Goal: Task Accomplishment & Management: Use online tool/utility

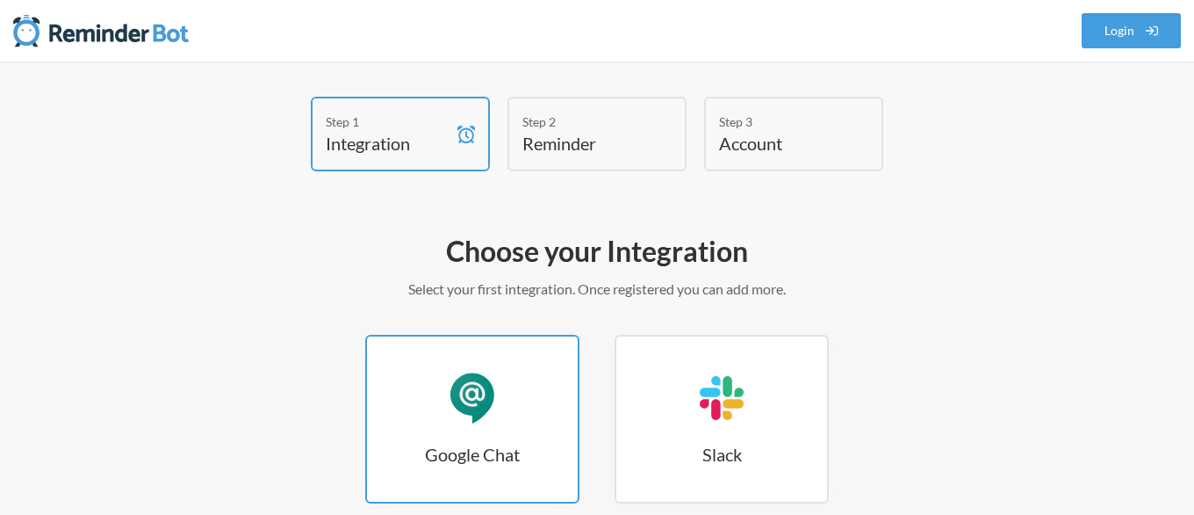
click at [500, 387] on link "Google Chat Google Chat" at bounding box center [472, 419] width 214 height 169
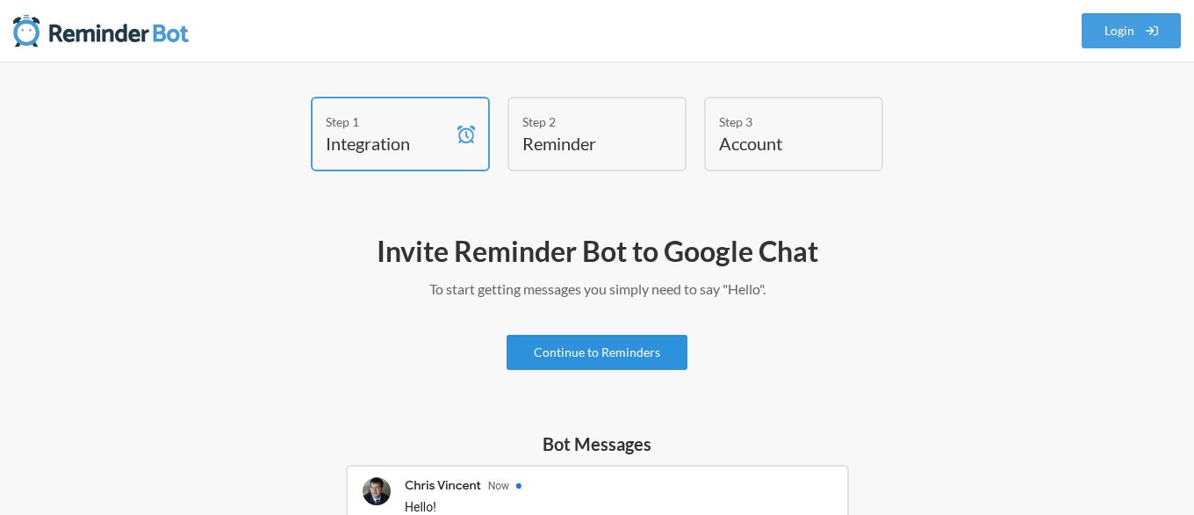
click at [625, 355] on link "Continue to Reminders" at bounding box center [597, 352] width 181 height 35
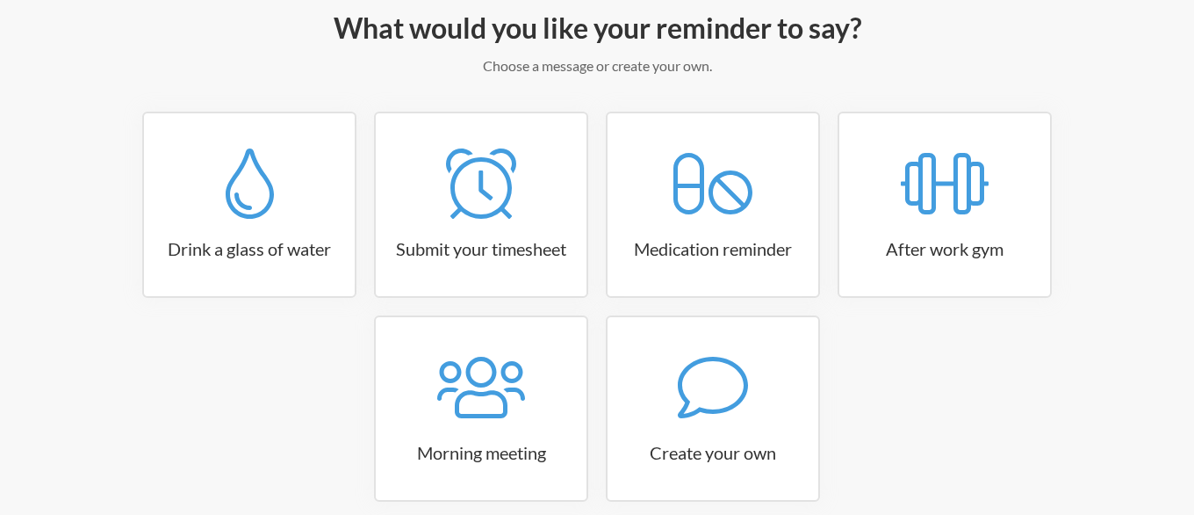
scroll to position [306, 0]
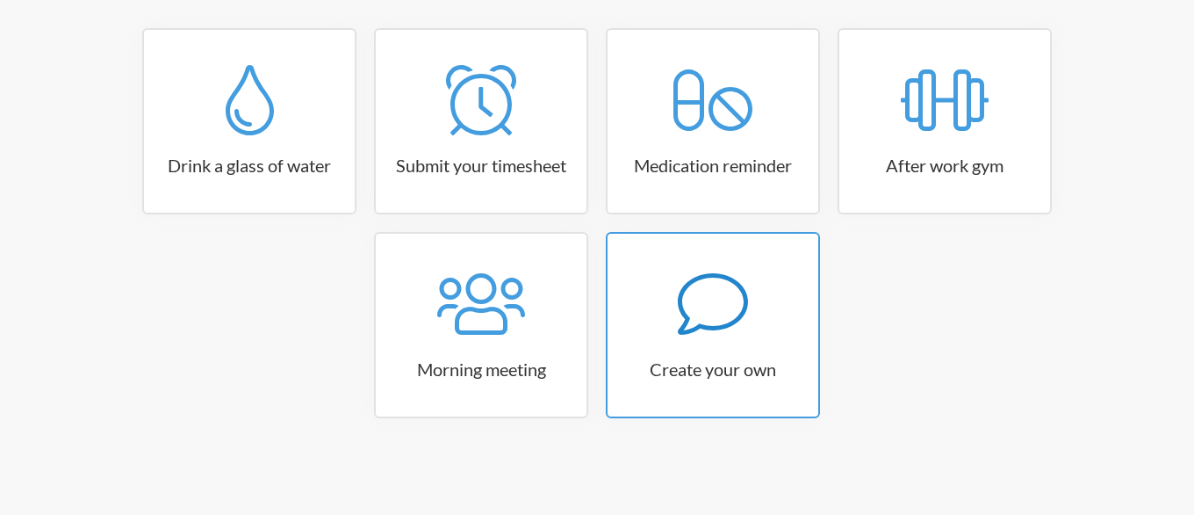
click at [730, 290] on icon at bounding box center [713, 304] width 70 height 70
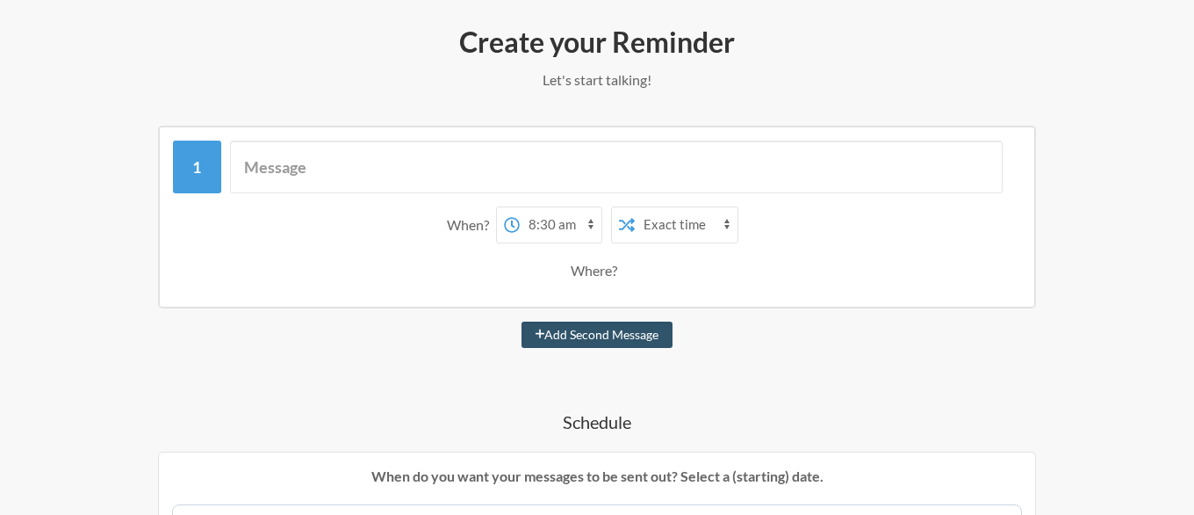
scroll to position [208, 0]
click at [520, 208] on select "12:00 am 12:15 am 12:30 am 12:45 am 1:00 am 1:15 am 1:30 am 1:45 am 2:00 am 2:1…" at bounding box center [561, 225] width 82 height 35
select select "09:00:00"
click option "9:00 am" at bounding box center [0, 0] width 0 height 0
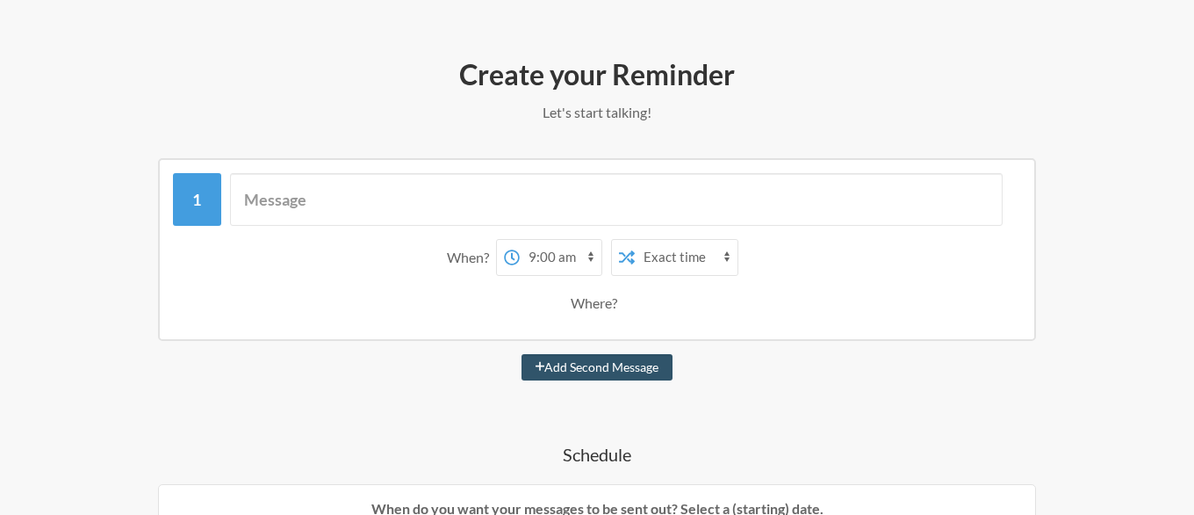
scroll to position [0, 0]
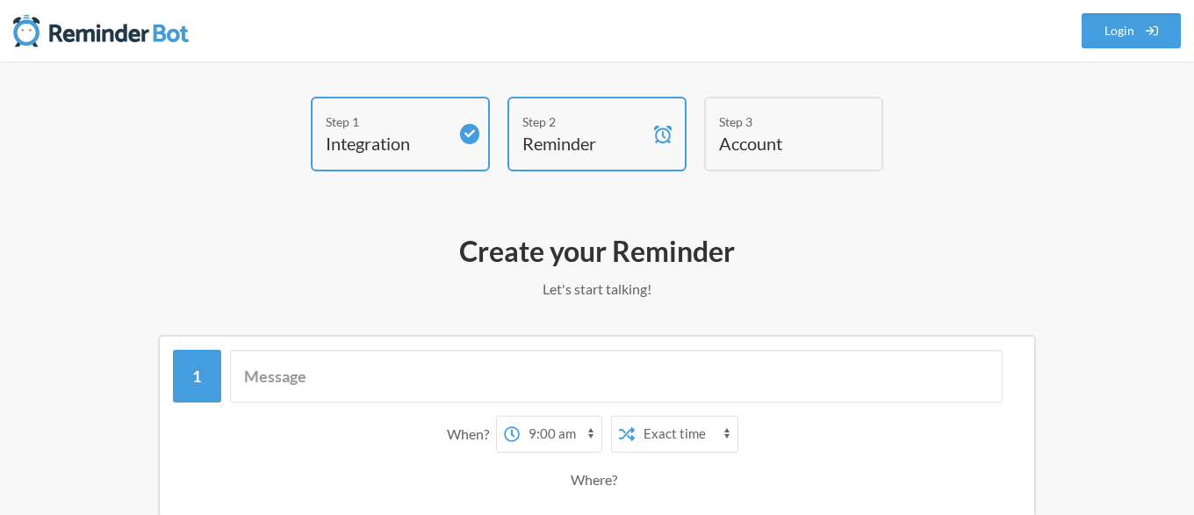
click at [100, 174] on div "Step 1 Integration Step 2 Reminder Step 3 Account" at bounding box center [597, 138] width 1054 height 83
click at [155, 269] on h2 "Create your Reminder" at bounding box center [597, 251] width 1019 height 37
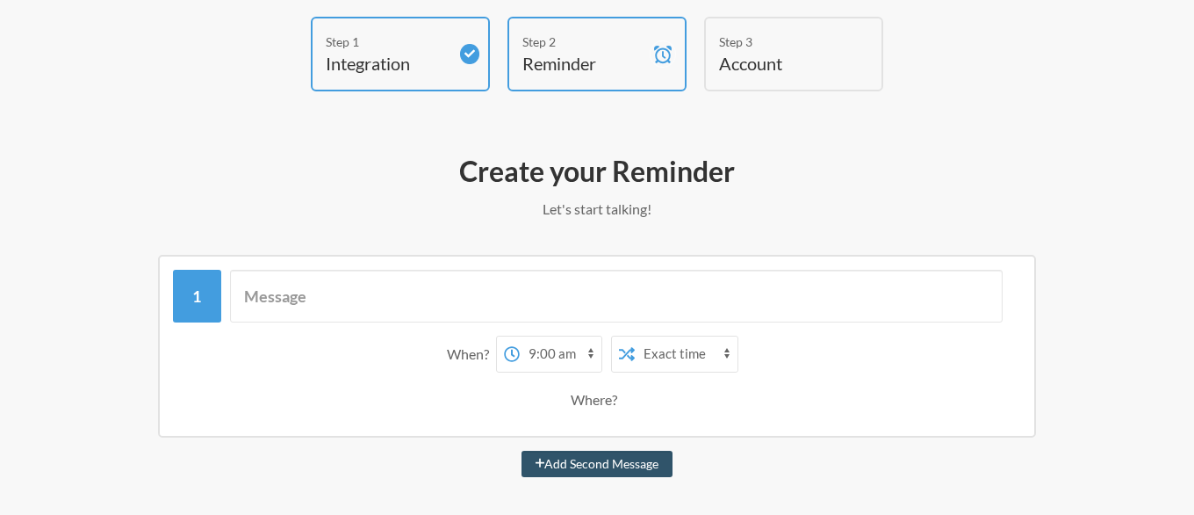
scroll to position [82, 0]
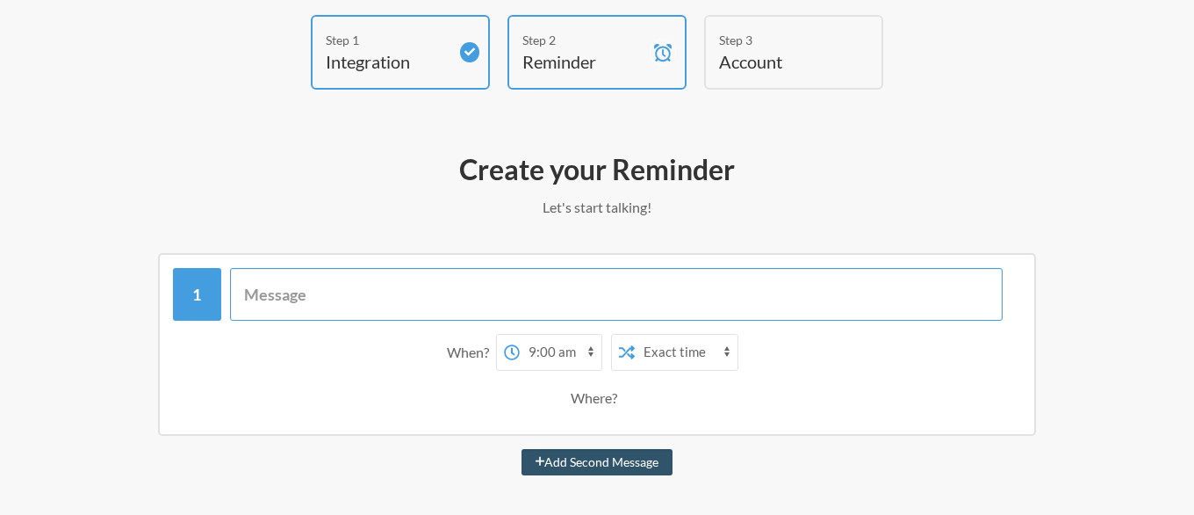
click at [454, 285] on input "text" at bounding box center [617, 294] width 774 height 53
type input "Testing"
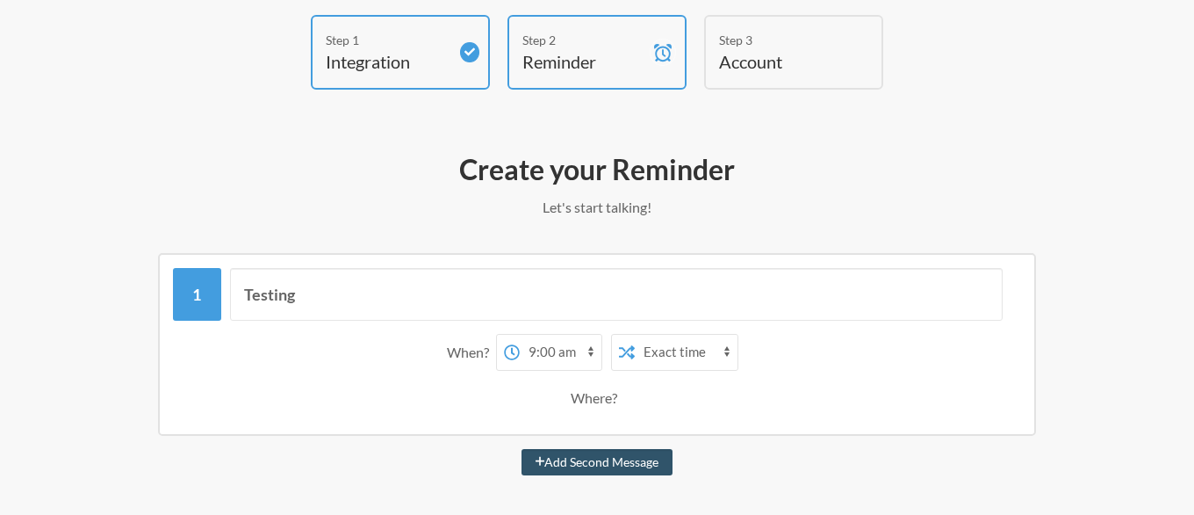
click at [520, 335] on select "12:00 am 12:15 am 12:30 am 12:45 am 1:00 am 1:15 am 1:30 am 1:45 am 2:00 am 2:1…" at bounding box center [561, 352] width 82 height 35
select select "11:30:00"
click option "11:30 am" at bounding box center [0, 0] width 0 height 0
drag, startPoint x: 587, startPoint y: 407, endPoint x: 601, endPoint y: 393, distance: 19.3
click at [601, 393] on div "Where?" at bounding box center [598, 397] width 54 height 37
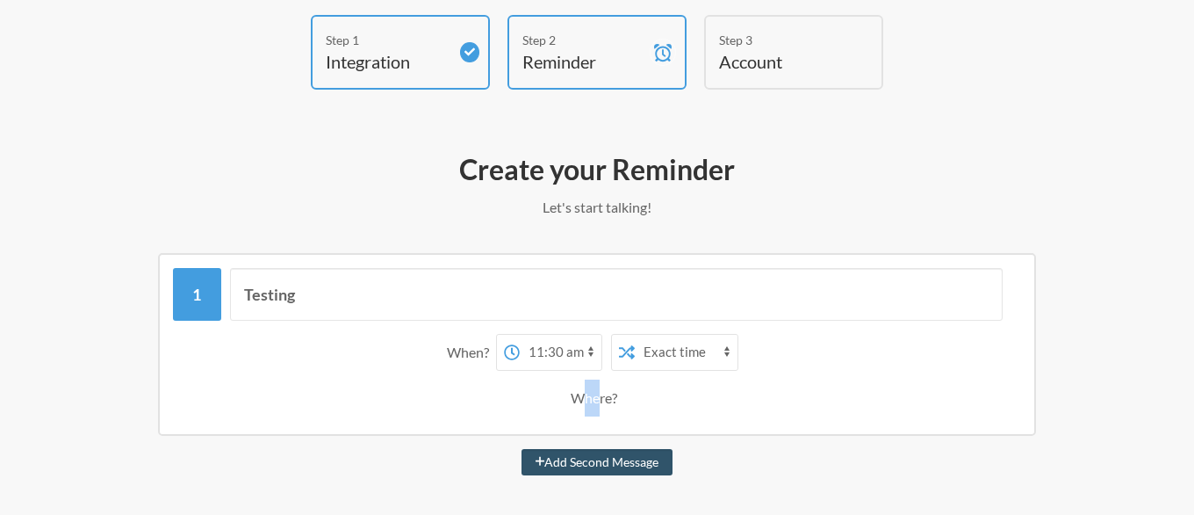
click at [601, 393] on div "Where?" at bounding box center [598, 397] width 54 height 37
click at [651, 401] on div "Where?" at bounding box center [597, 397] width 831 height 37
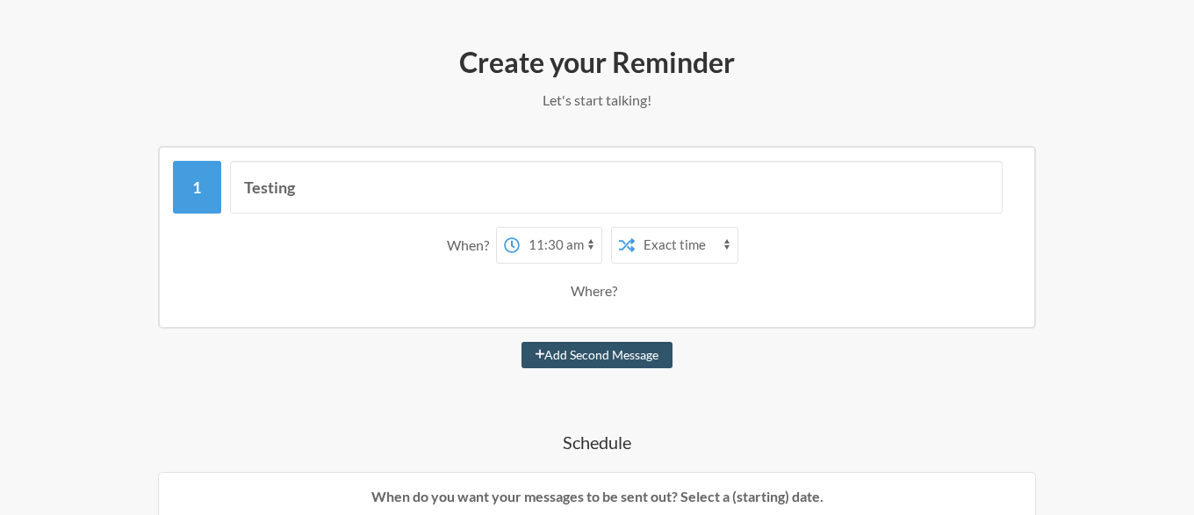
scroll to position [261, 0]
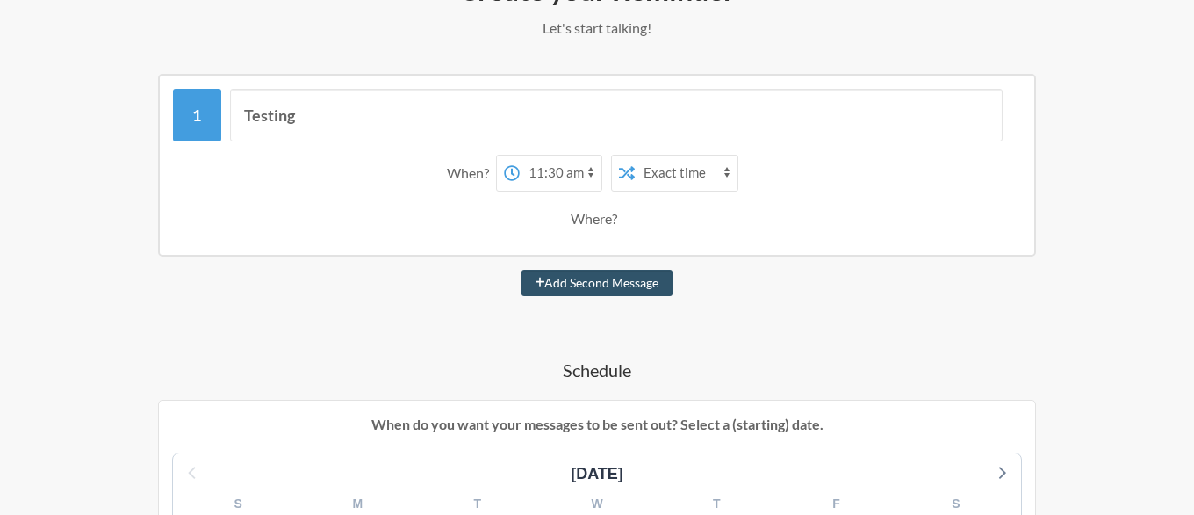
click at [609, 215] on div "Where?" at bounding box center [598, 218] width 54 height 37
click at [581, 222] on div "Where?" at bounding box center [598, 218] width 54 height 37
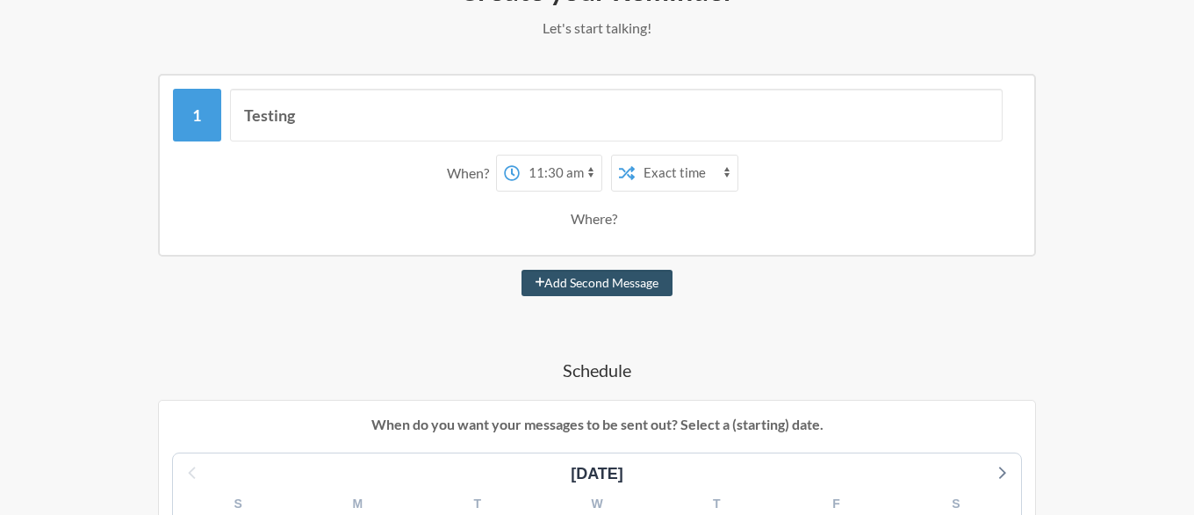
click at [633, 222] on div "Where?" at bounding box center [597, 218] width 831 height 37
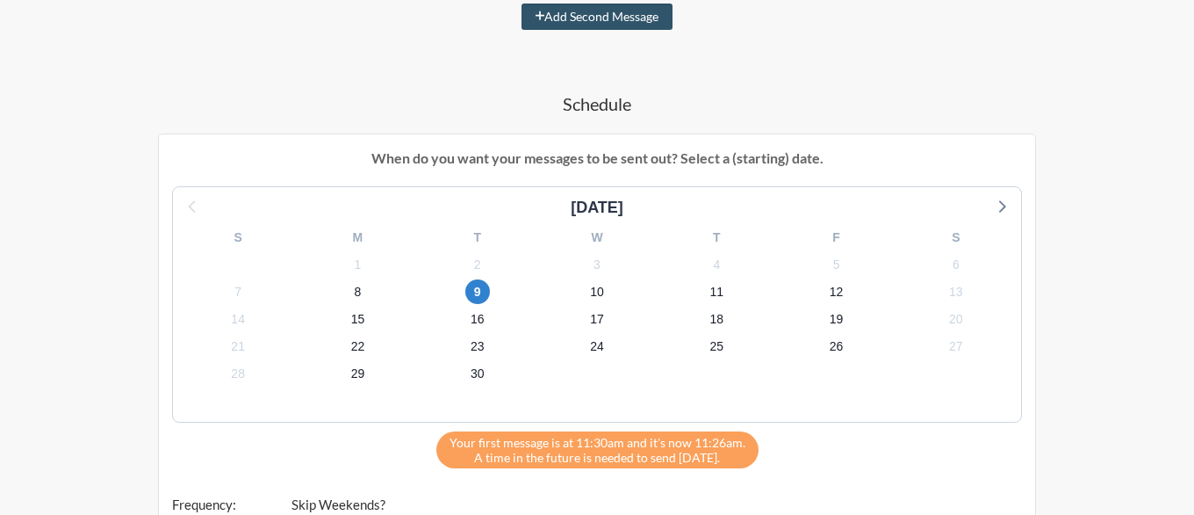
scroll to position [528, 0]
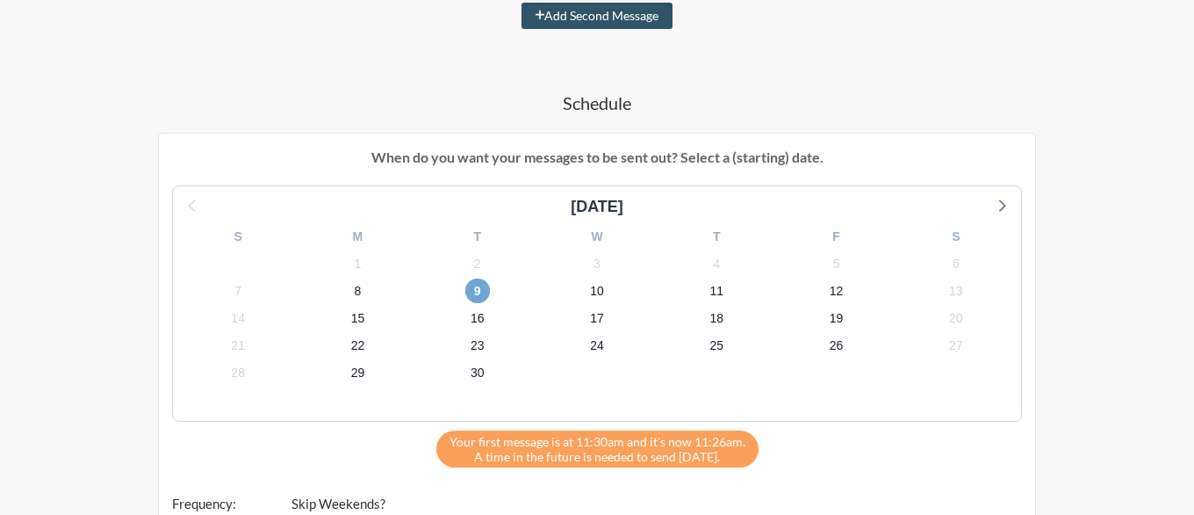
click at [479, 294] on span "9" at bounding box center [477, 290] width 25 height 25
click at [357, 299] on span "8" at bounding box center [357, 290] width 25 height 25
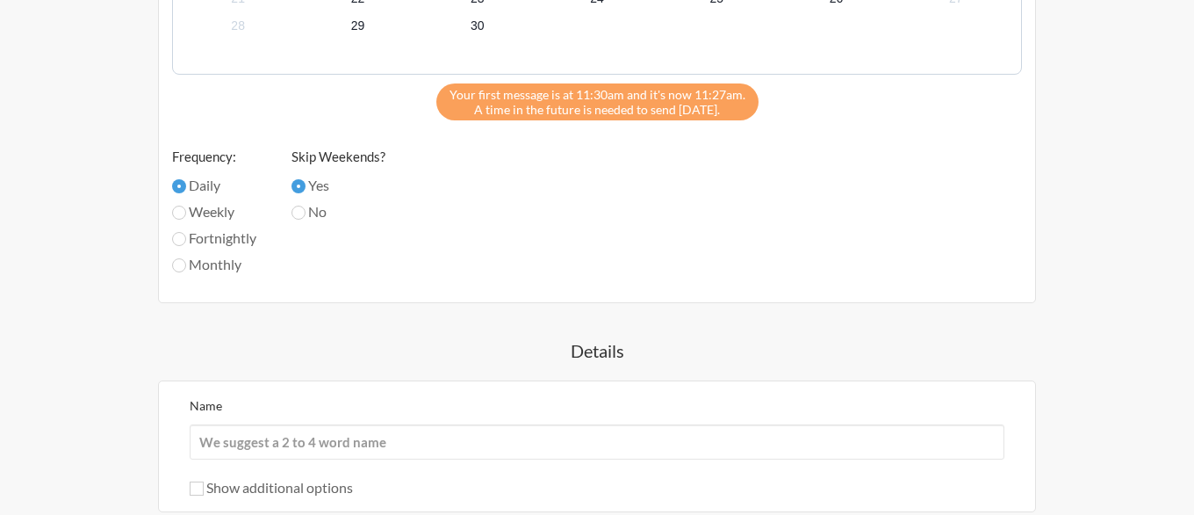
scroll to position [877, 0]
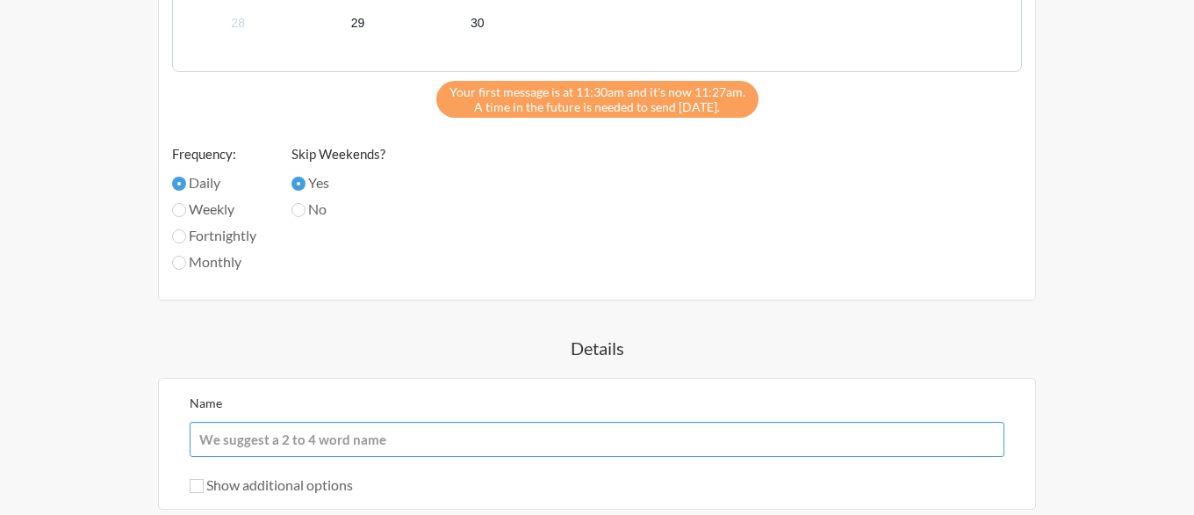
click at [364, 443] on input "Name" at bounding box center [597, 439] width 815 height 35
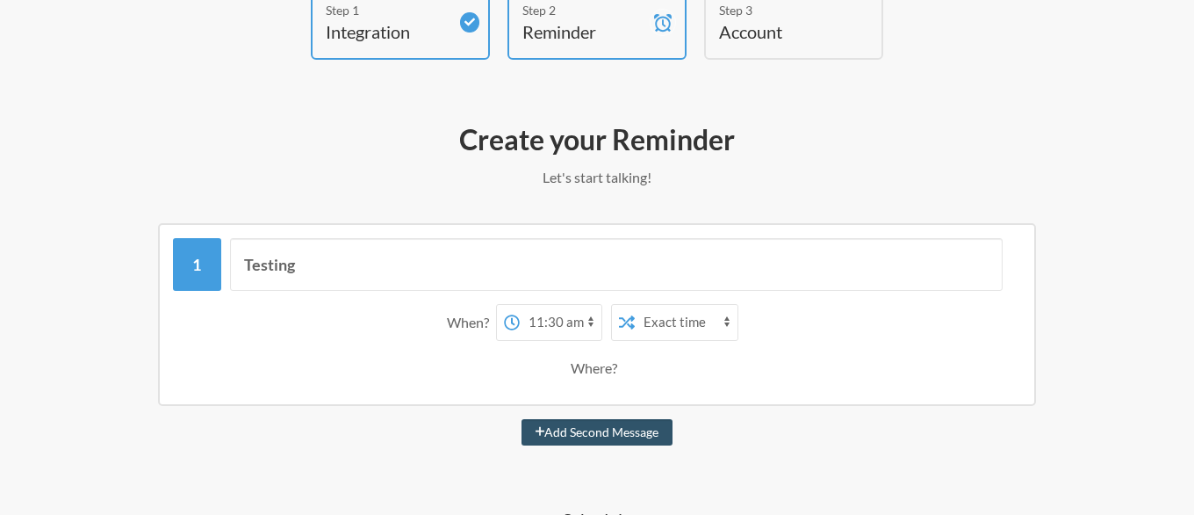
scroll to position [0, 0]
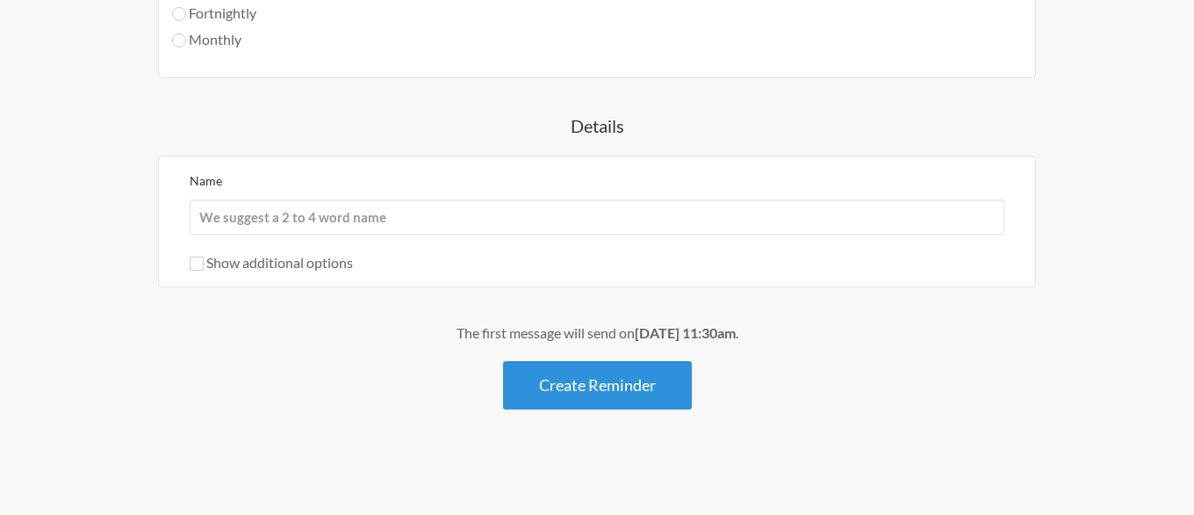
click at [602, 393] on button "Create Reminder" at bounding box center [597, 385] width 189 height 48
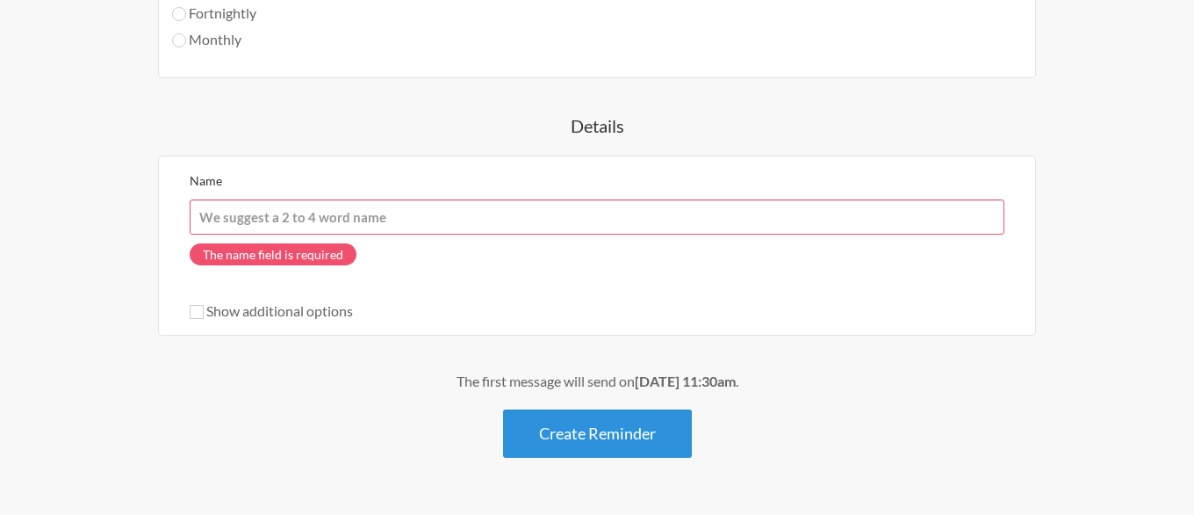
scroll to position [1102, 0]
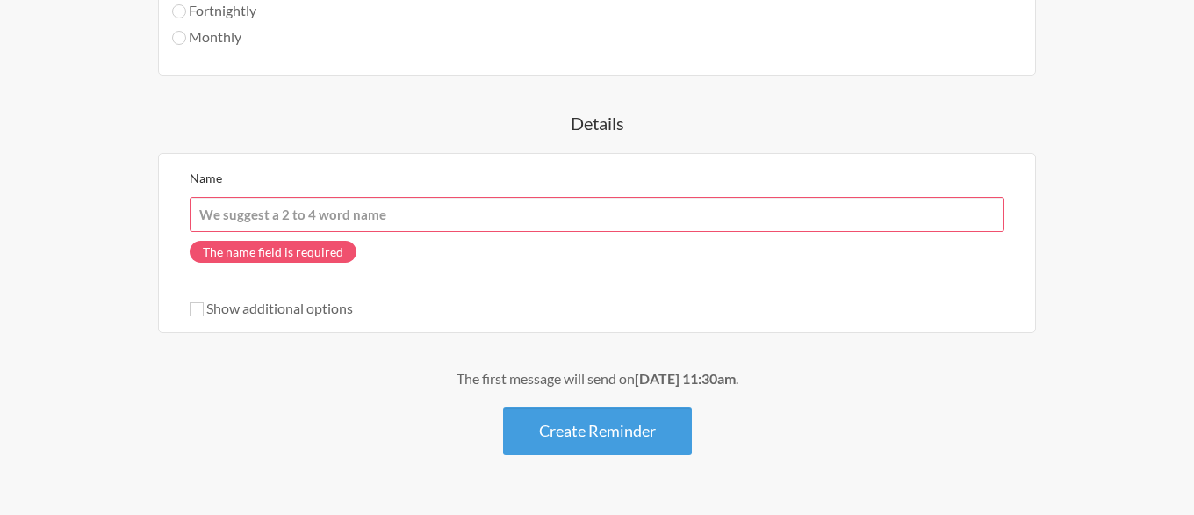
click at [298, 211] on input "Name" at bounding box center [597, 214] width 815 height 35
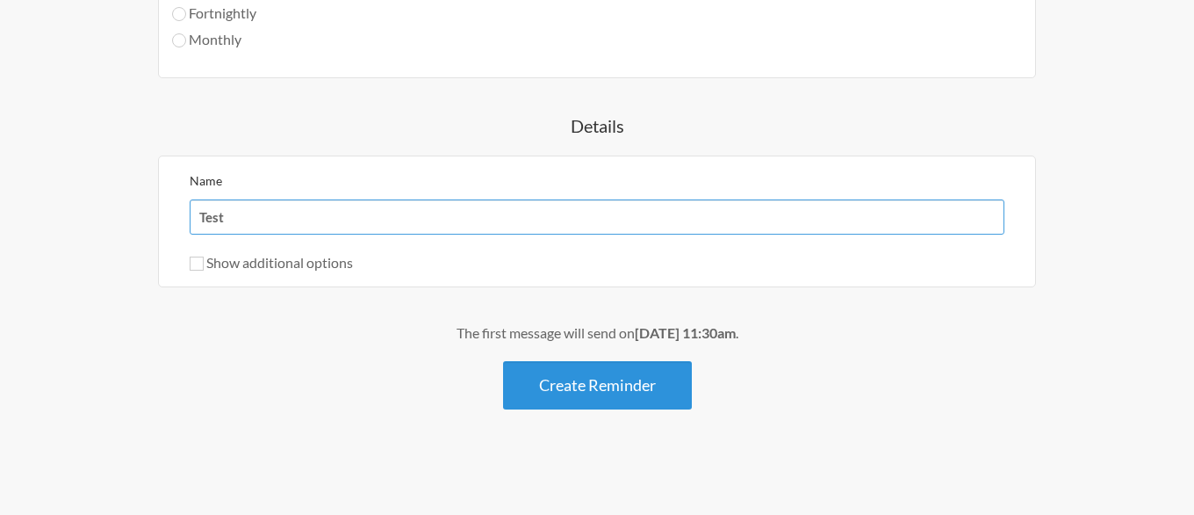
type input "Test"
click at [637, 396] on button "Create Reminder" at bounding box center [597, 385] width 189 height 48
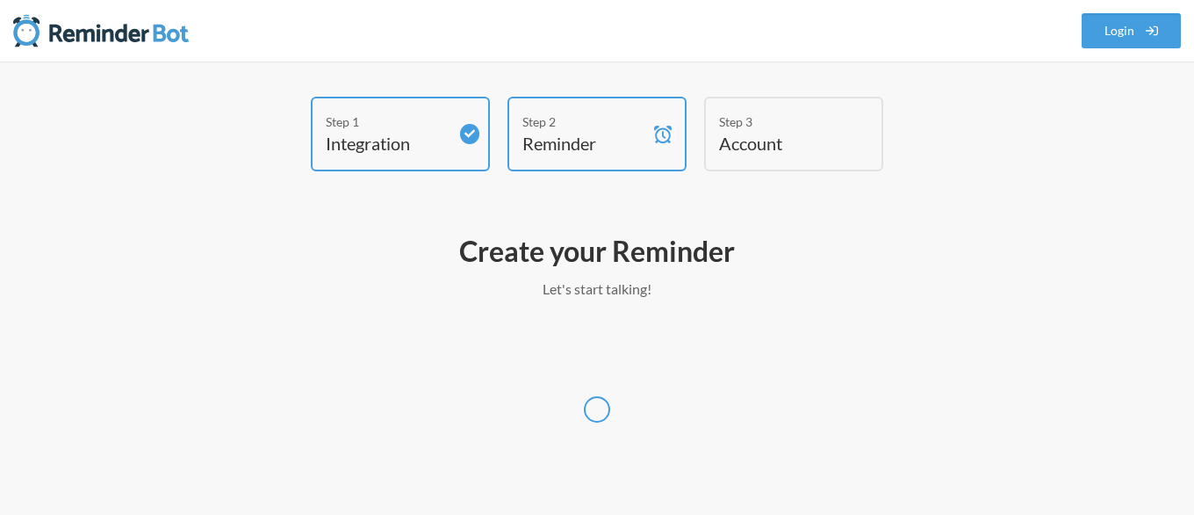
select select "Asia/Kathmandu"
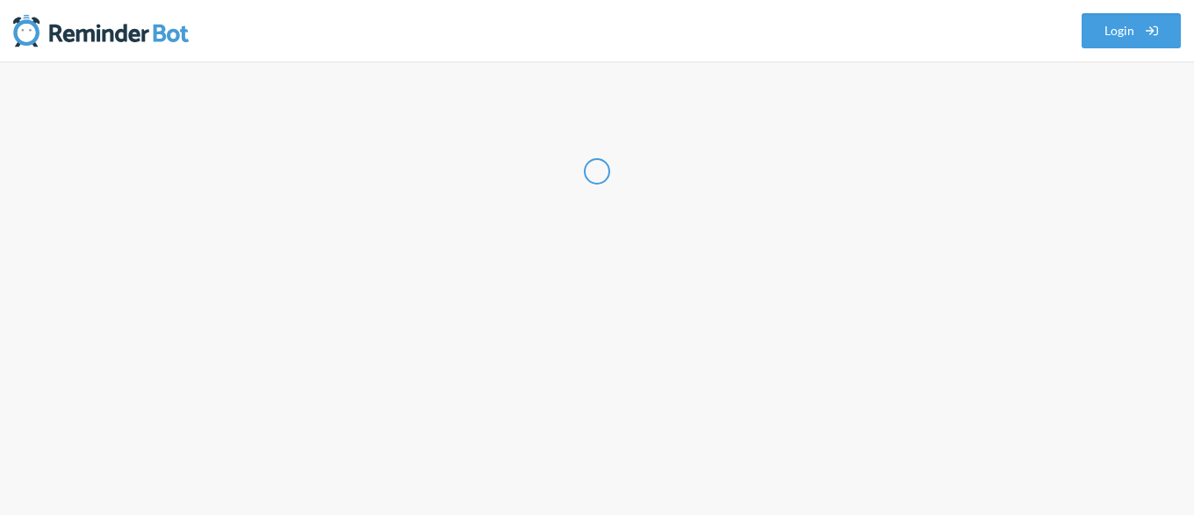
select select "NP"
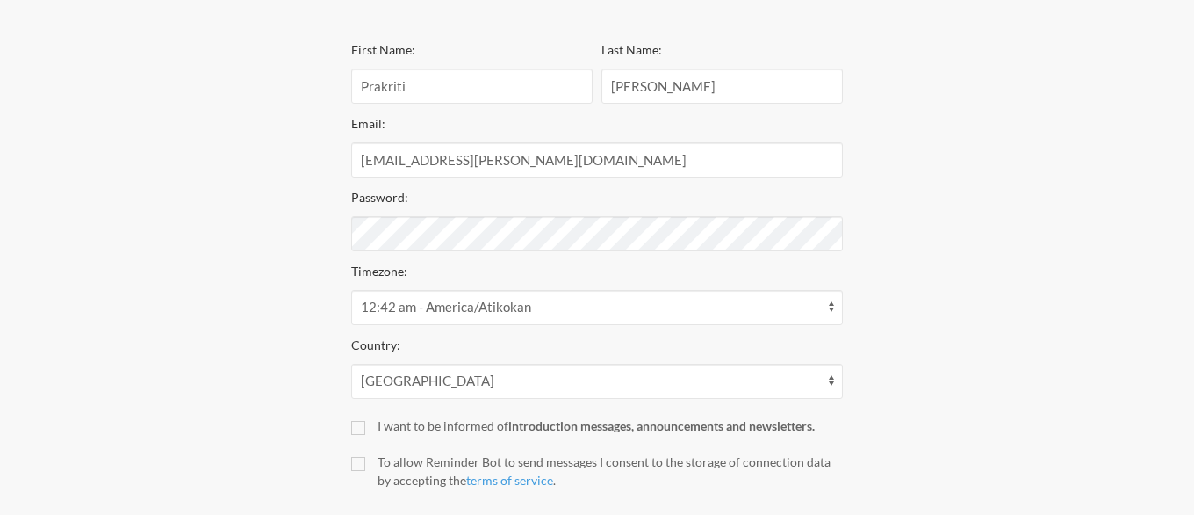
scroll to position [294, 0]
click at [135, 237] on div "Step 1 Integration Step 2 Reminder Step 3 Account Create your Account Your remi…" at bounding box center [597, 192] width 1054 height 781
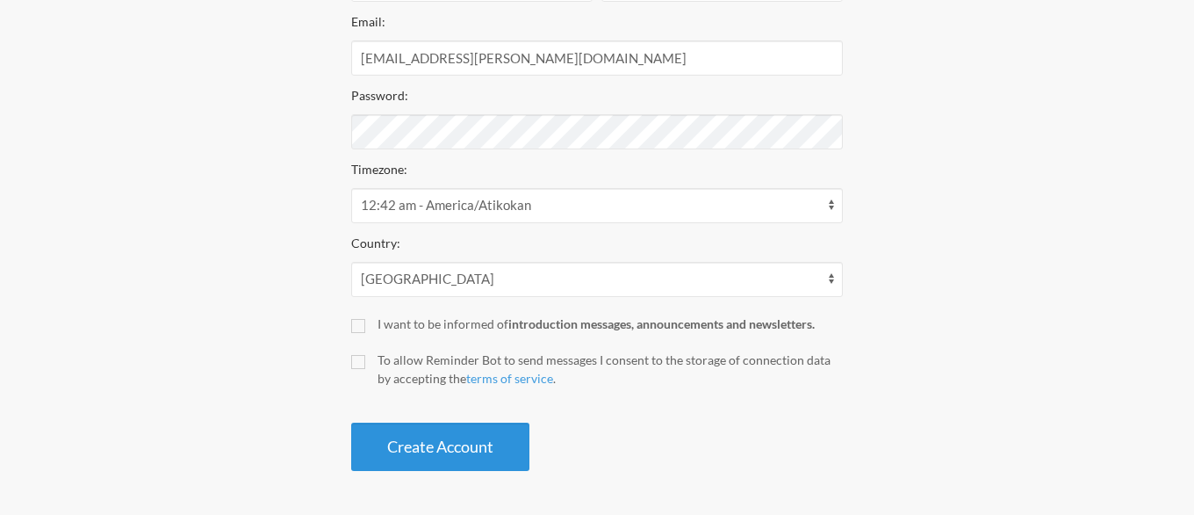
click at [498, 443] on button "Create Account" at bounding box center [440, 446] width 178 height 48
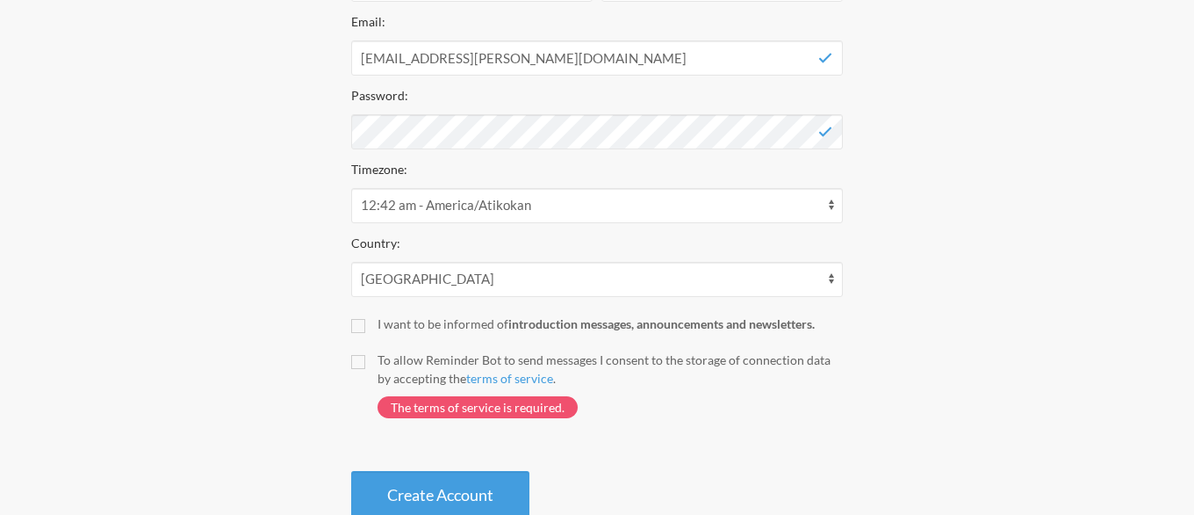
click at [358, 335] on div "First Name: Prakriti Last Name: Shrestha Email: prakriti.shrestha@ranenetwork.c…" at bounding box center [597, 228] width 492 height 582
click at [358, 327] on input "I want to be informed of introduction messages, announcements and newsletters." at bounding box center [358, 326] width 14 height 14
checkbox input "true"
click at [364, 370] on label "To allow Reminder Bot to send messages I consent to the storage of connection d…" at bounding box center [597, 392] width 492 height 85
click at [364, 369] on input "To allow Reminder Bot to send messages I consent to the storage of connection d…" at bounding box center [358, 362] width 14 height 14
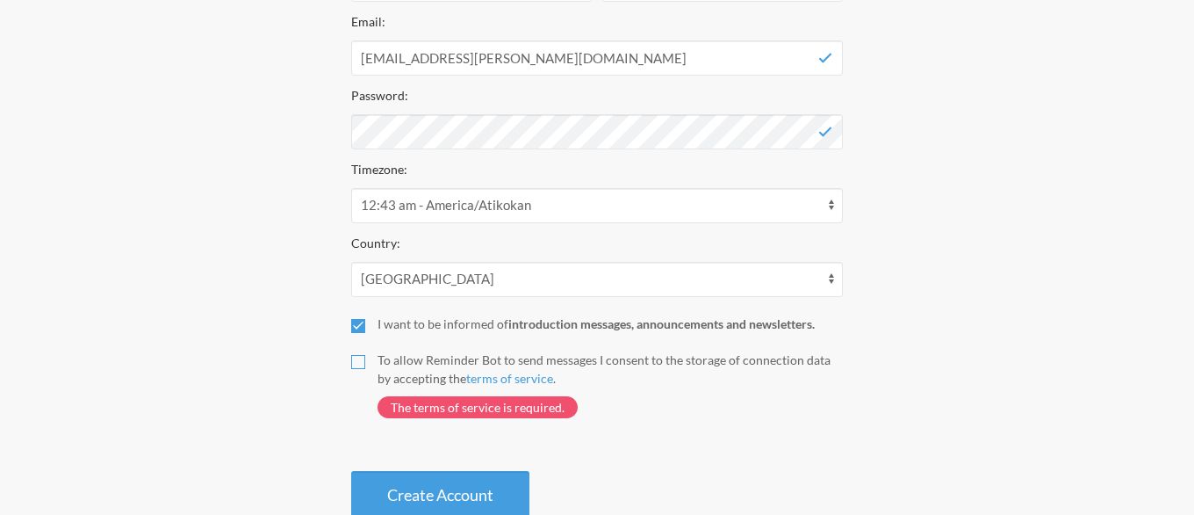
checkbox input "true"
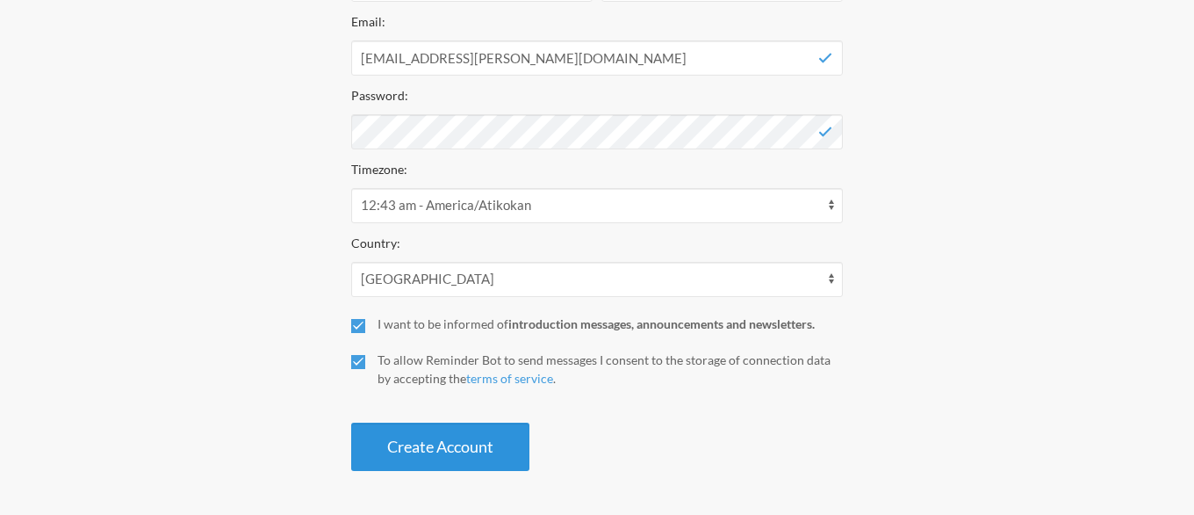
drag, startPoint x: 296, startPoint y: 427, endPoint x: 472, endPoint y: 462, distance: 179.1
click at [472, 462] on div "Step 1 Integration Step 2 Reminder Step 3 Account Create your Account Your remi…" at bounding box center [597, 89] width 1054 height 781
click at [409, 450] on button "Create Account" at bounding box center [440, 446] width 178 height 48
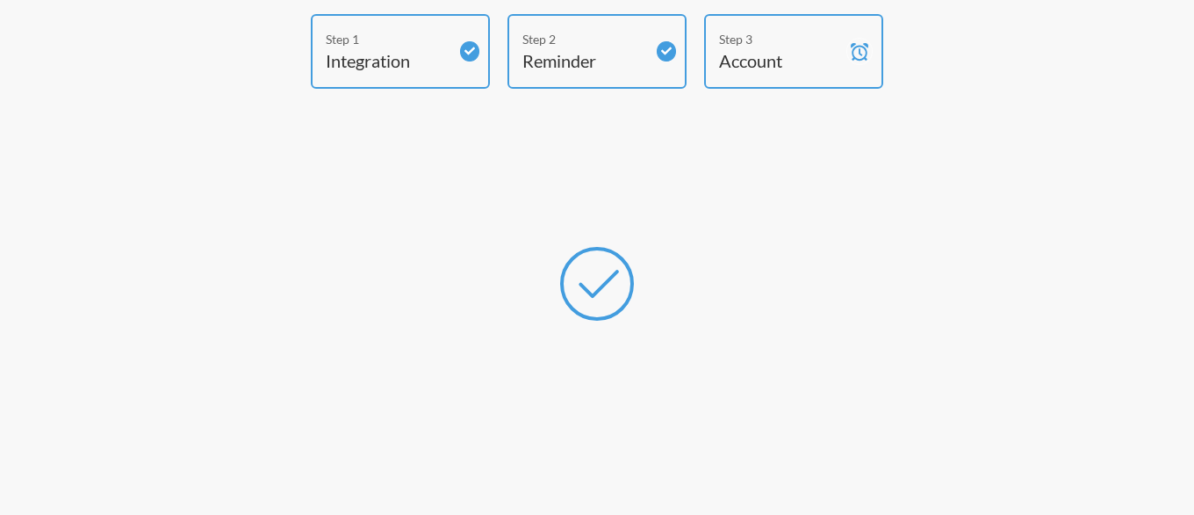
scroll to position [0, 0]
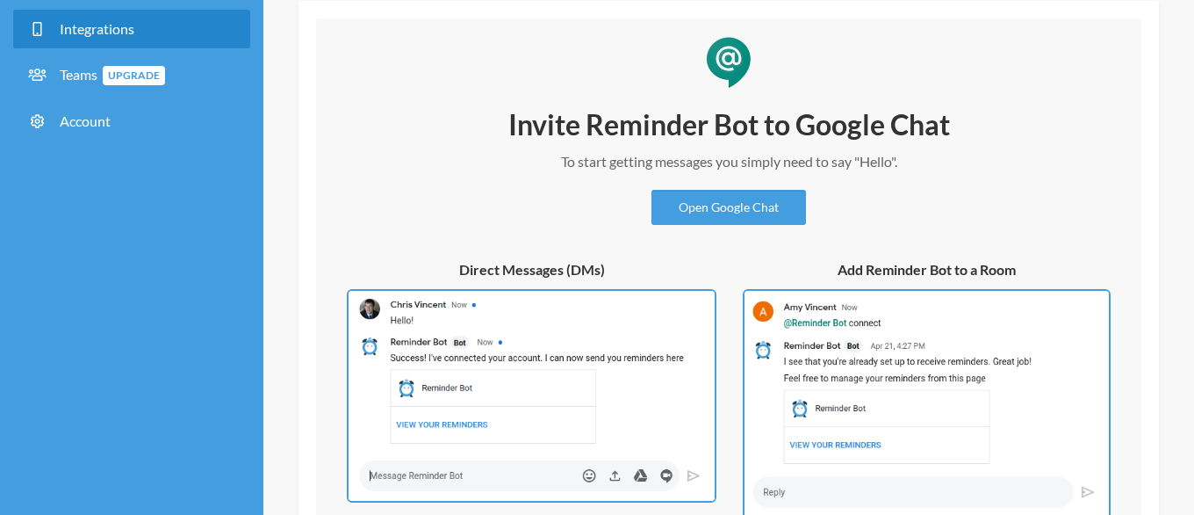
scroll to position [181, 0]
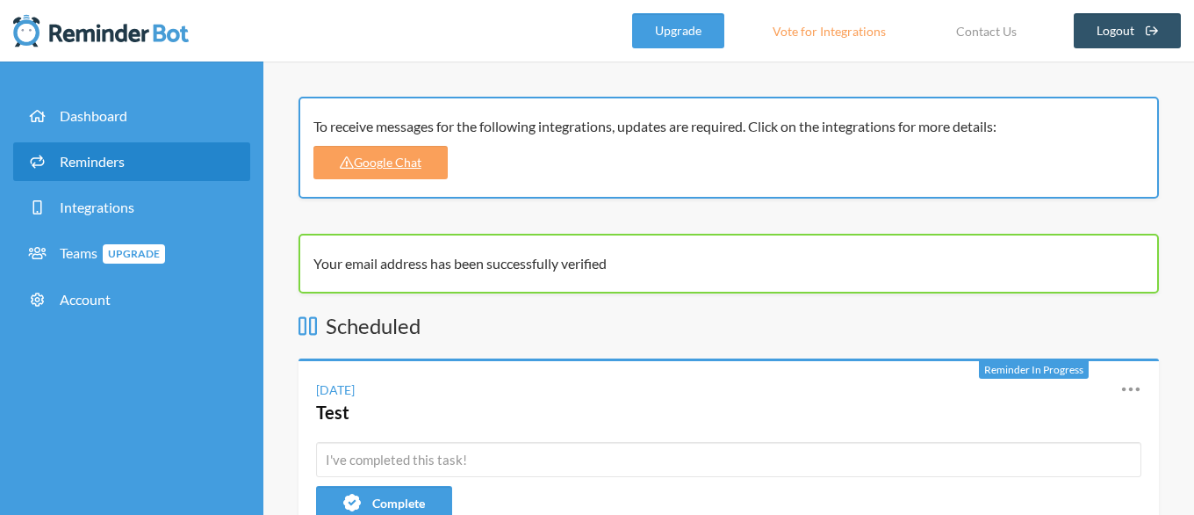
click at [104, 162] on span "Reminders" at bounding box center [92, 161] width 65 height 17
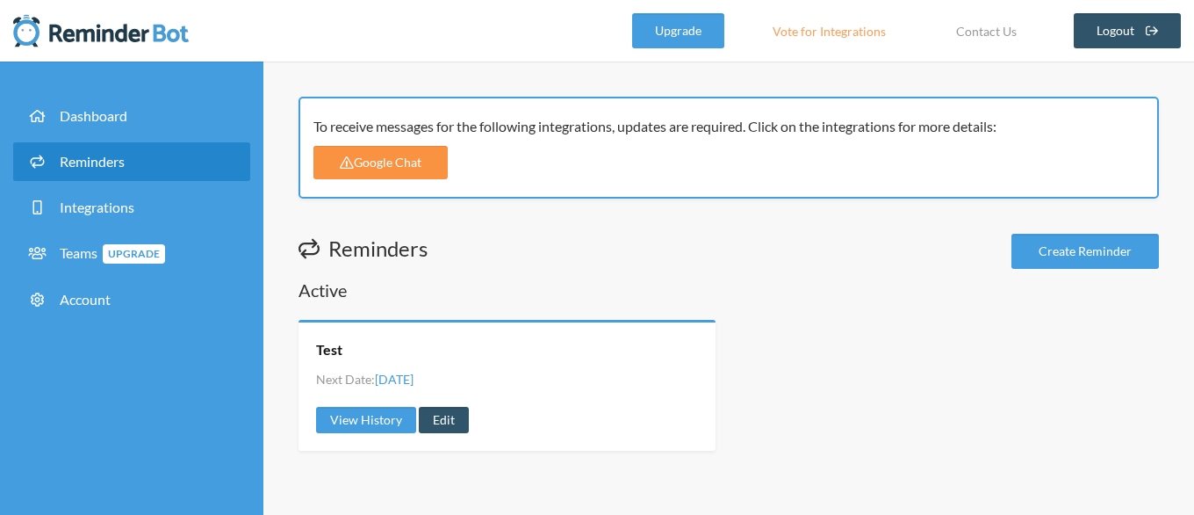
click at [364, 174] on link "Google Chat" at bounding box center [380, 162] width 134 height 33
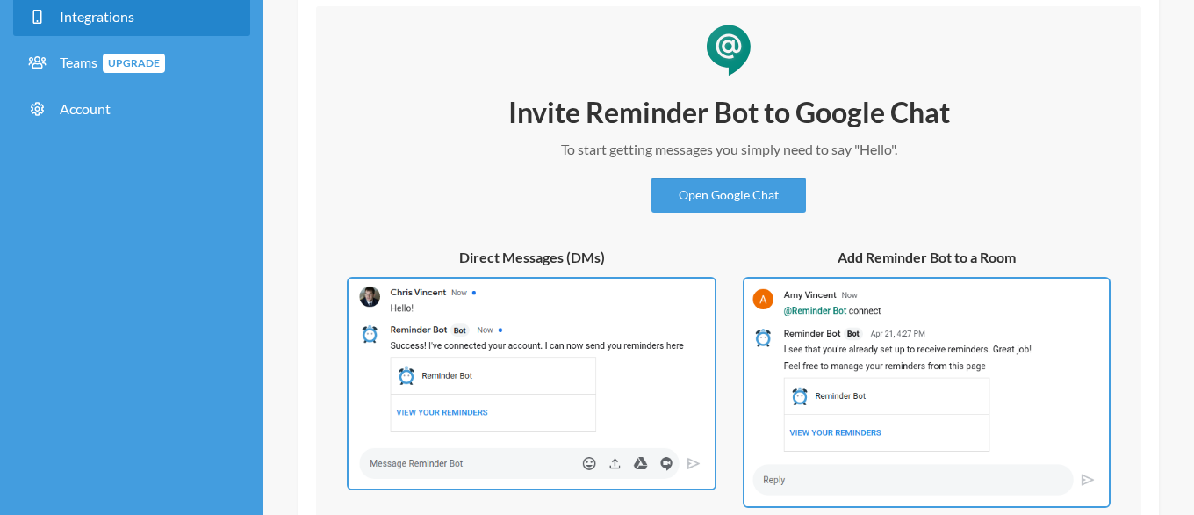
scroll to position [195, 0]
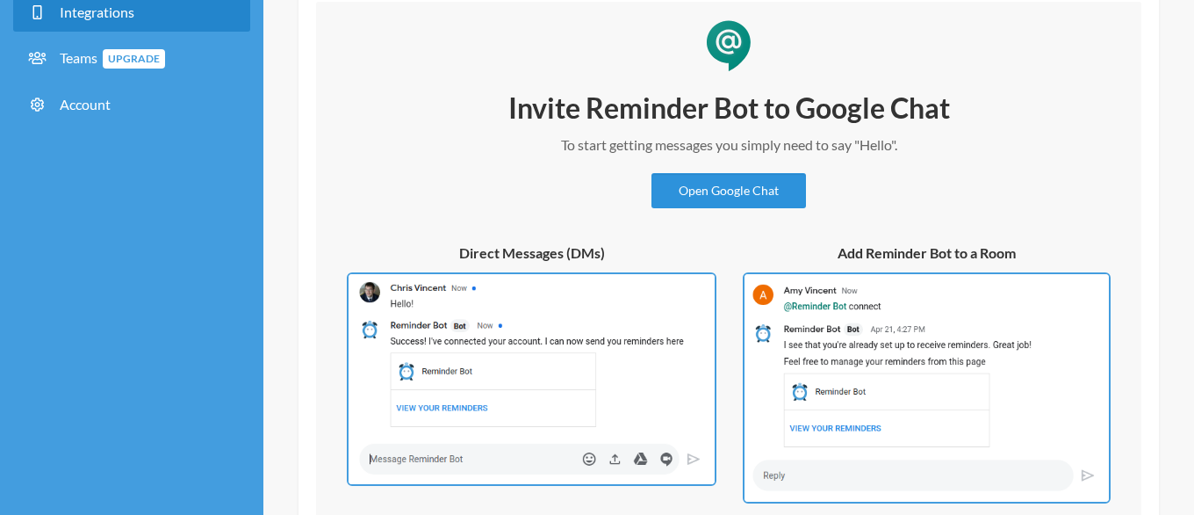
click at [718, 193] on link "Open Google Chat" at bounding box center [729, 190] width 155 height 35
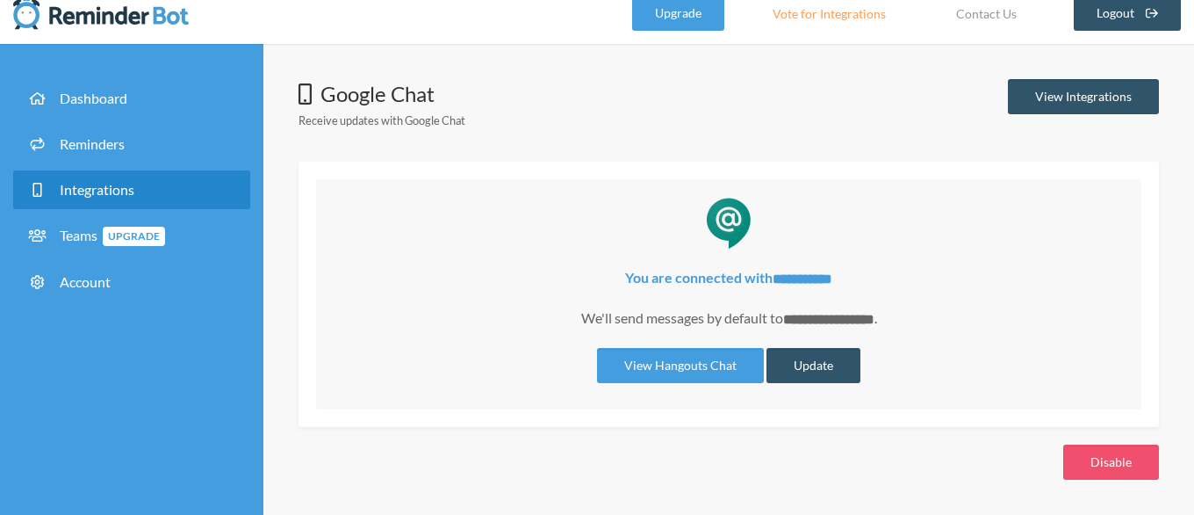
scroll to position [14, 0]
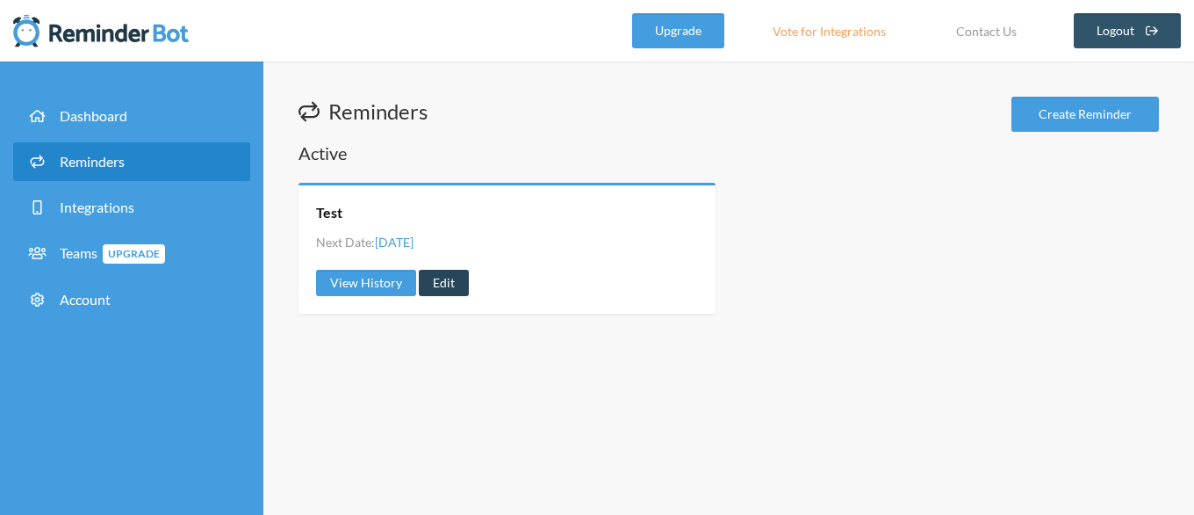
click at [453, 290] on link "Edit" at bounding box center [444, 283] width 50 height 26
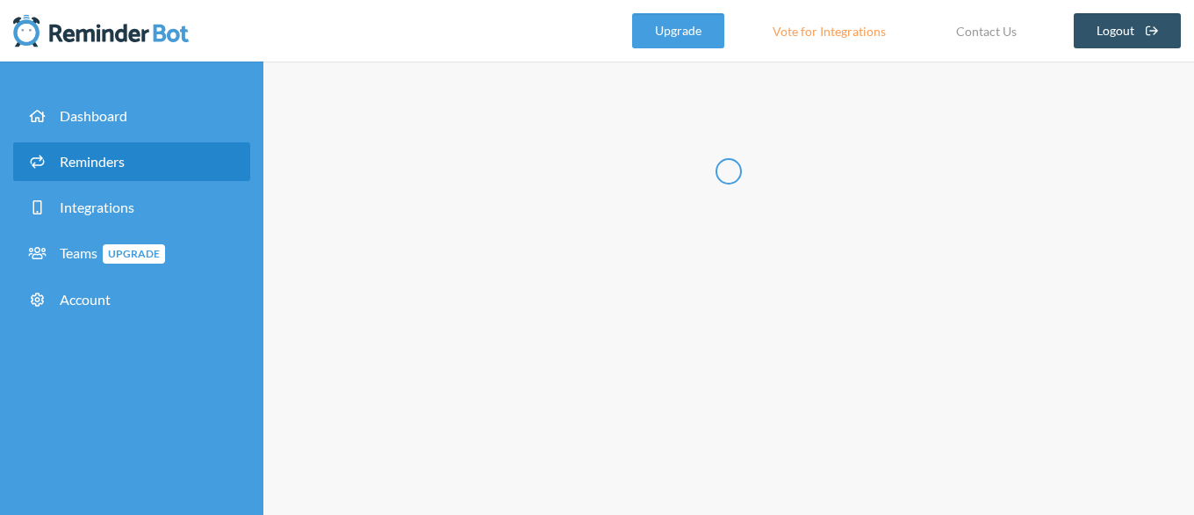
type input "Test"
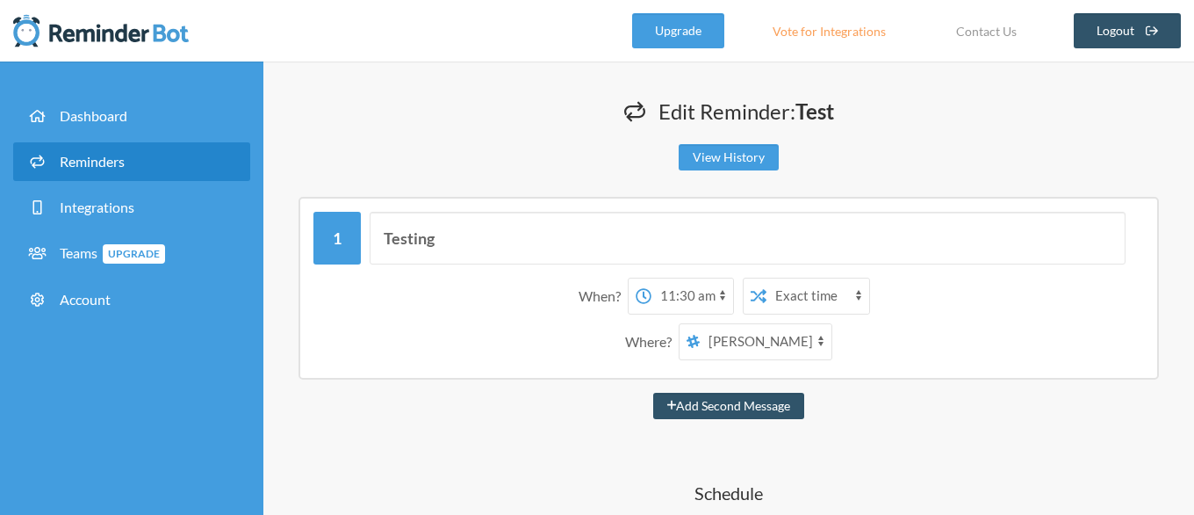
click at [652, 278] on select "12:00 am 12:15 am 12:30 am 12:45 am 1:00 am 1:15 am 1:30 am 1:45 am 2:00 am 2:1…" at bounding box center [693, 295] width 82 height 35
select select "11:45:00"
click option "11:45 am" at bounding box center [0, 0] width 0 height 0
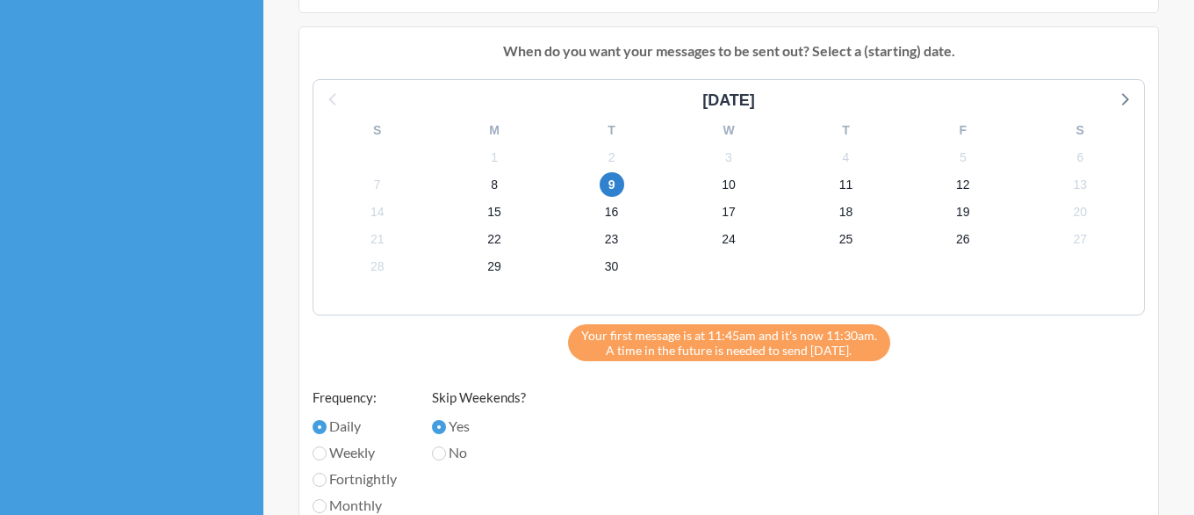
scroll to position [617, 0]
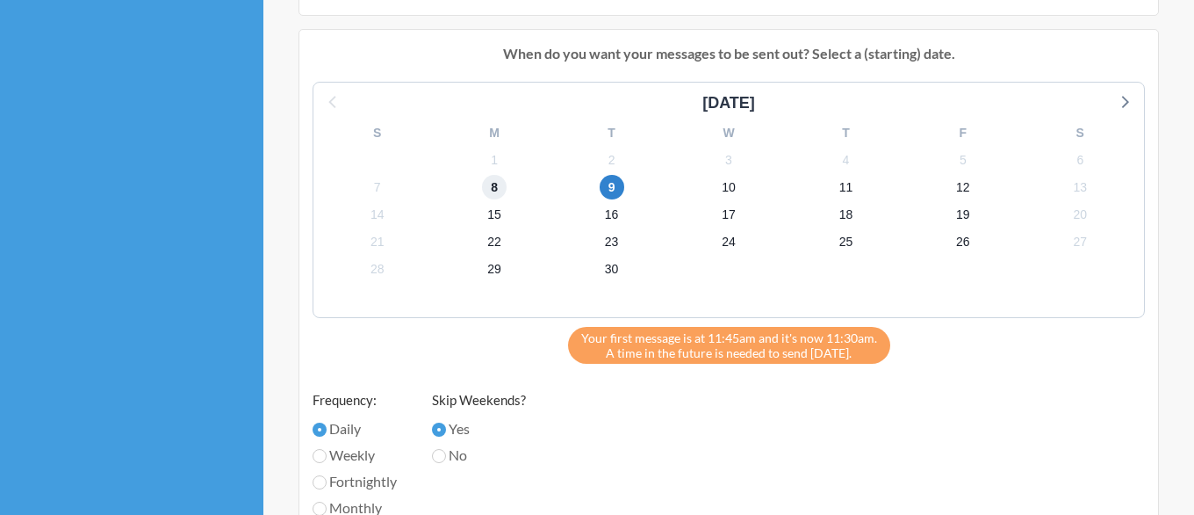
click at [490, 194] on span "8" at bounding box center [494, 187] width 25 height 25
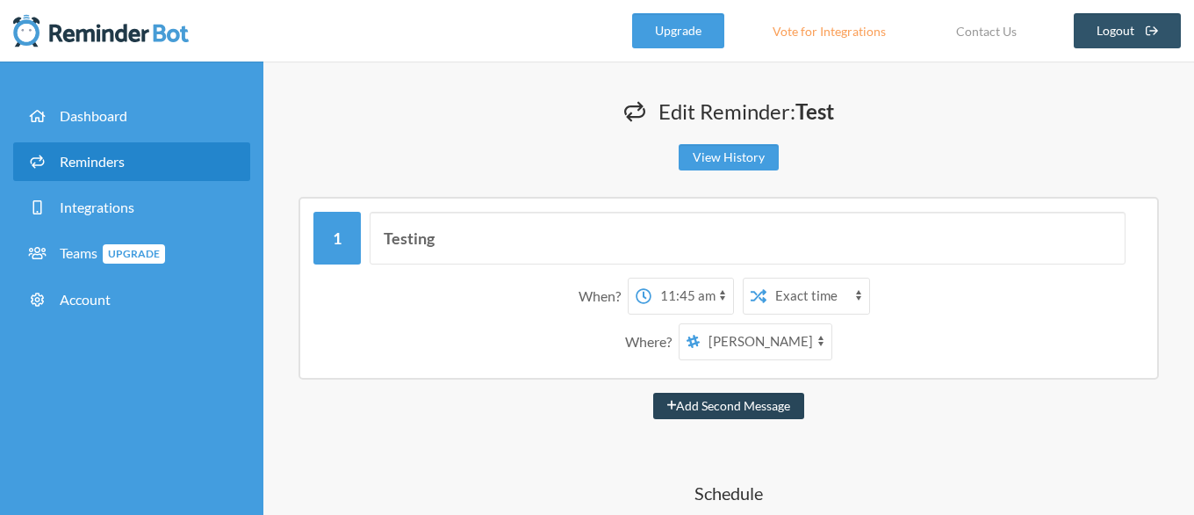
scroll to position [135, 0]
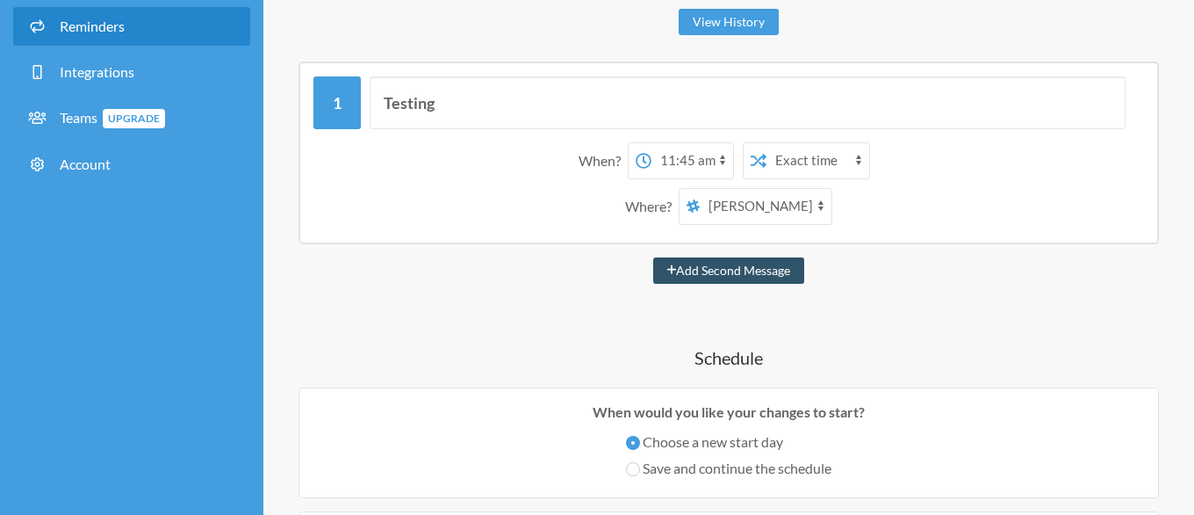
click at [700, 189] on select "Prakriti Shrestha" at bounding box center [766, 206] width 132 height 35
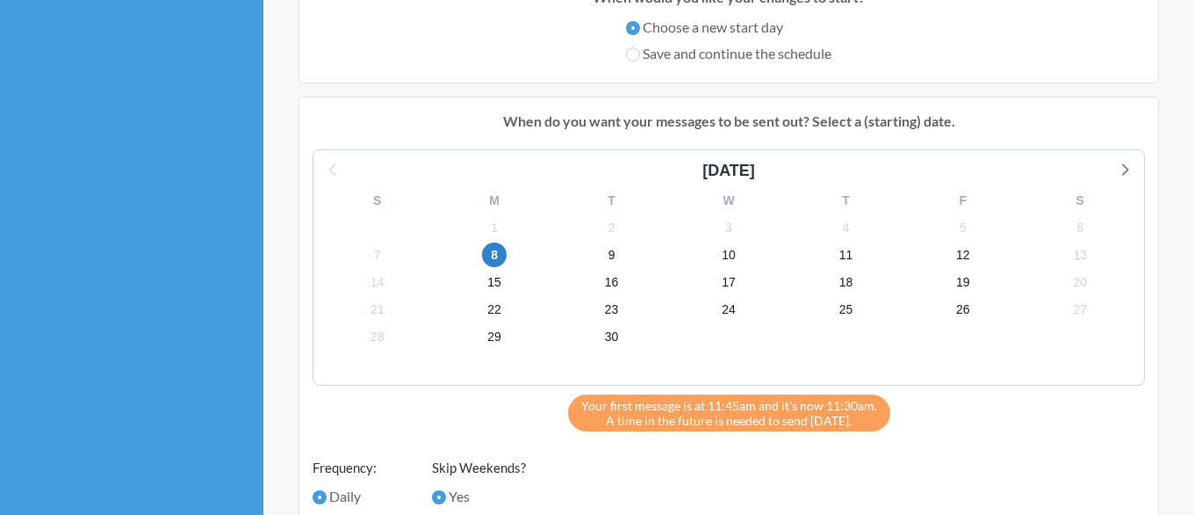
scroll to position [1208, 0]
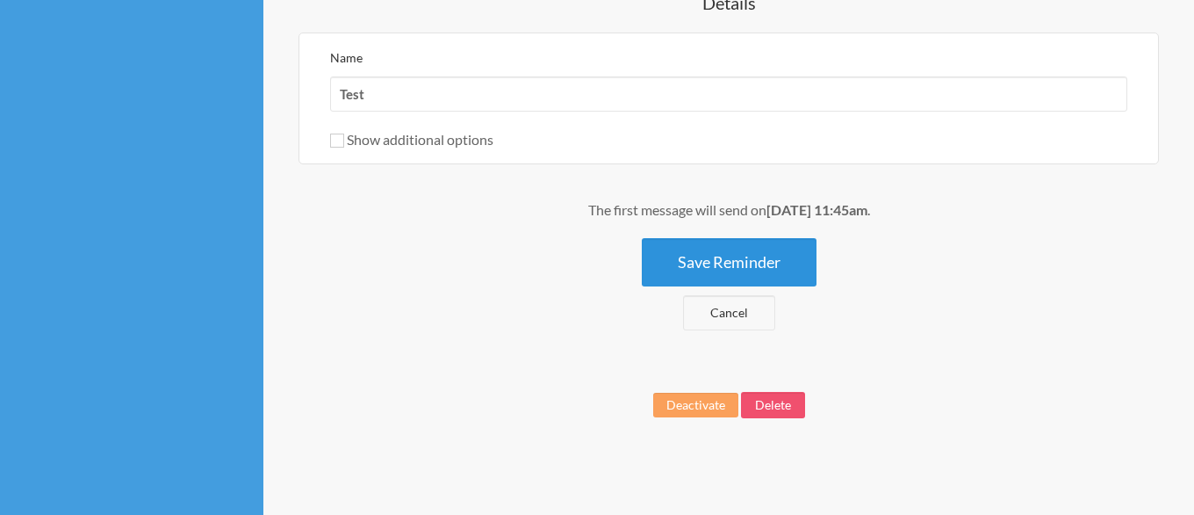
click at [759, 256] on button "Save Reminder" at bounding box center [729, 262] width 175 height 48
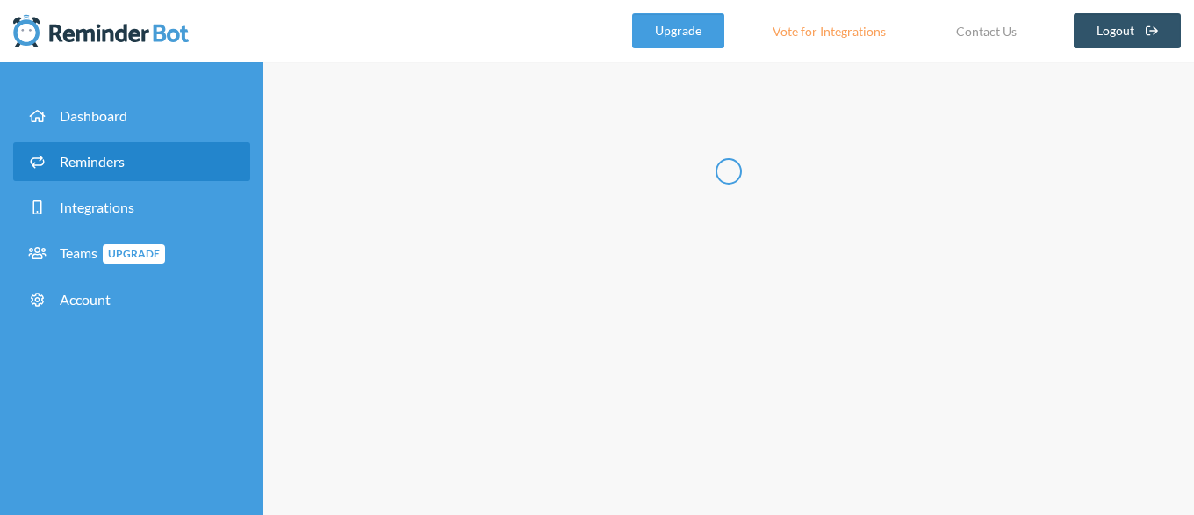
scroll to position [0, 0]
